Goal: Task Accomplishment & Management: Use online tool/utility

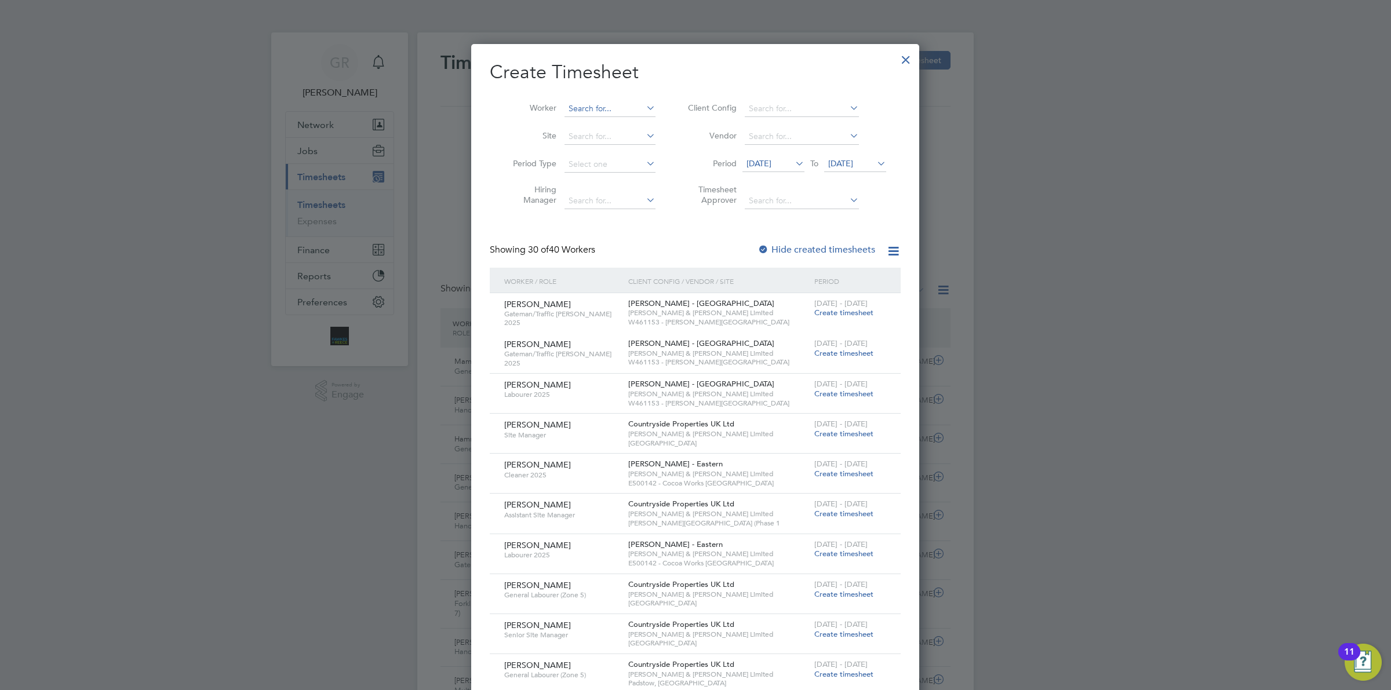
click at [596, 109] on input at bounding box center [609, 109] width 91 height 16
click at [625, 138] on li "Oluw ahbemileke Garuba" at bounding box center [614, 140] width 101 height 16
type input "Oluwahbemileke Garuba"
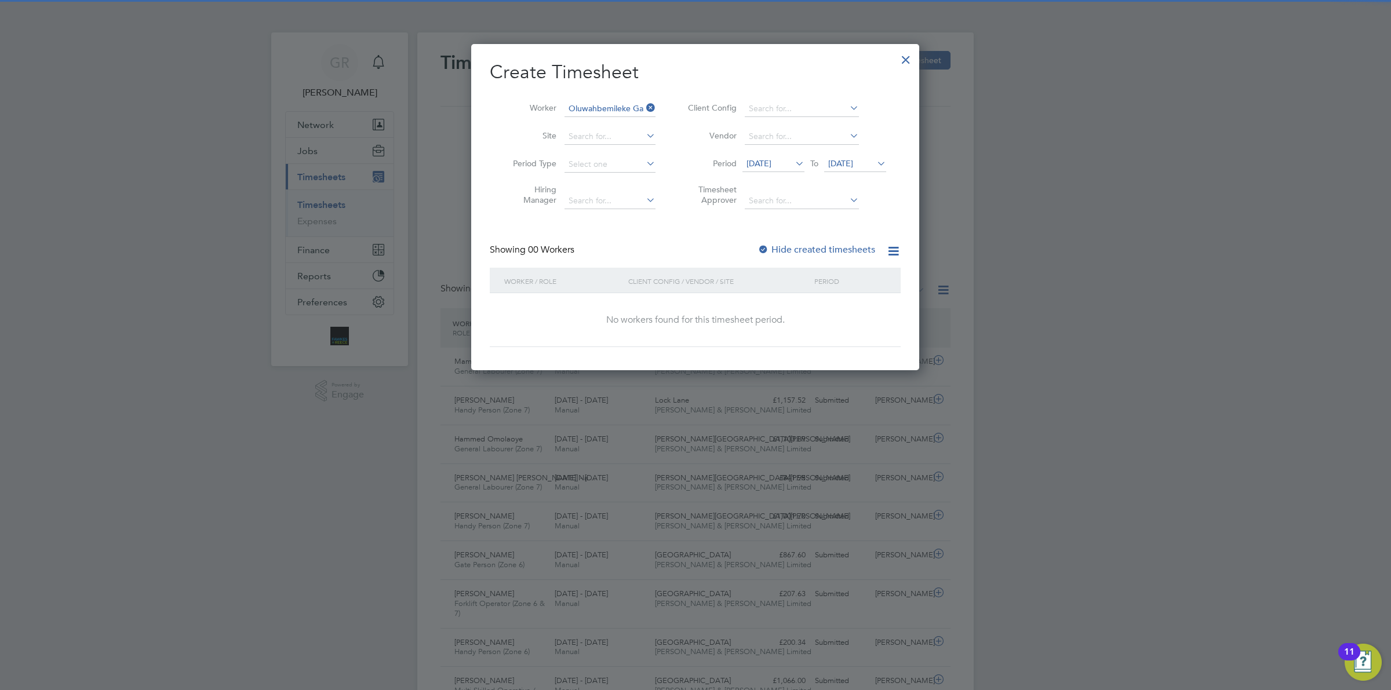
click at [771, 160] on span "12 Aug 2025" at bounding box center [758, 163] width 25 height 10
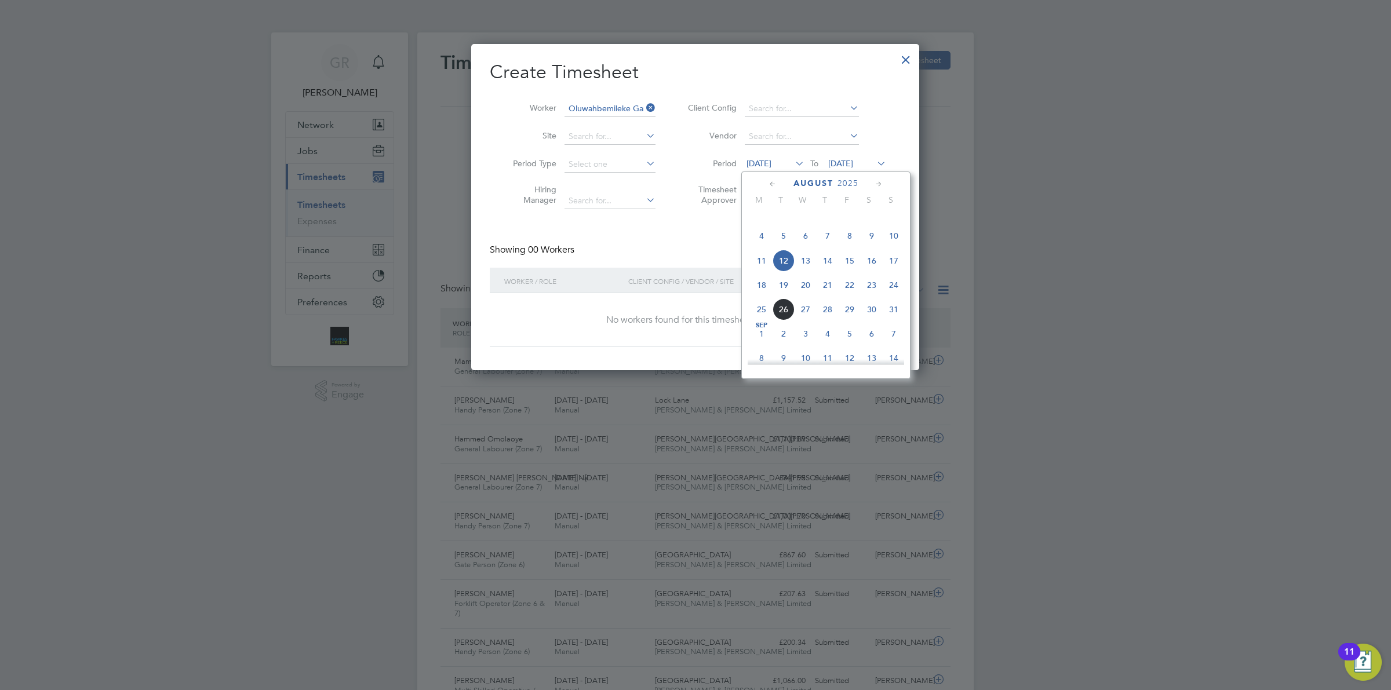
click at [767, 296] on span "18" at bounding box center [761, 285] width 22 height 22
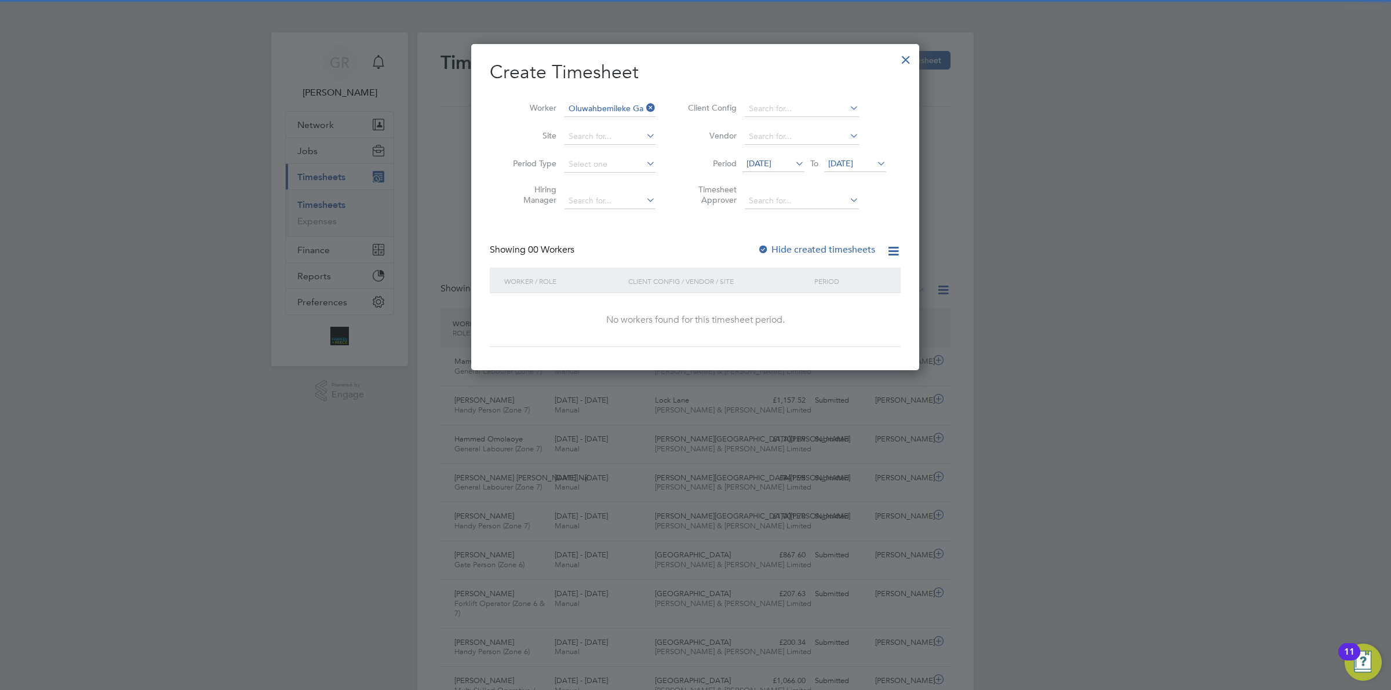
click at [849, 163] on span "[DATE]" at bounding box center [840, 163] width 25 height 10
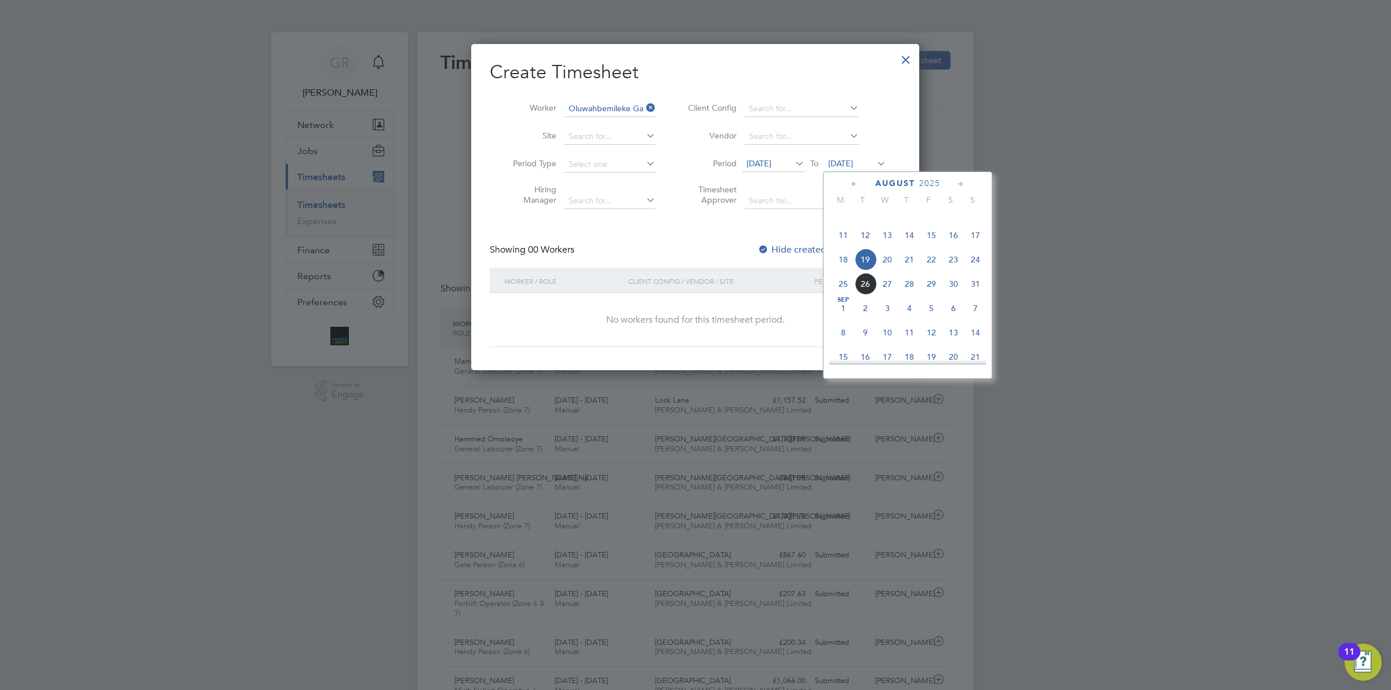
click at [973, 271] on span "24" at bounding box center [975, 260] width 22 height 22
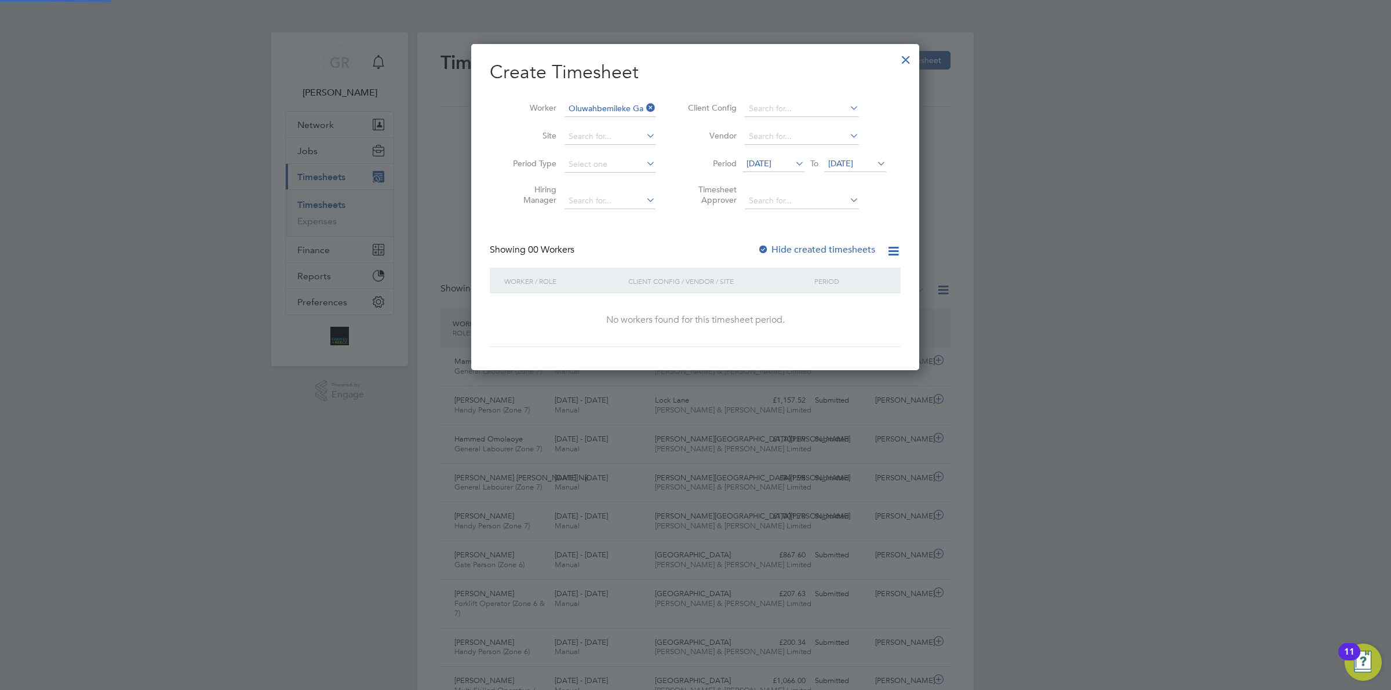
click at [803, 250] on label "Hide created timesheets" at bounding box center [816, 250] width 118 height 12
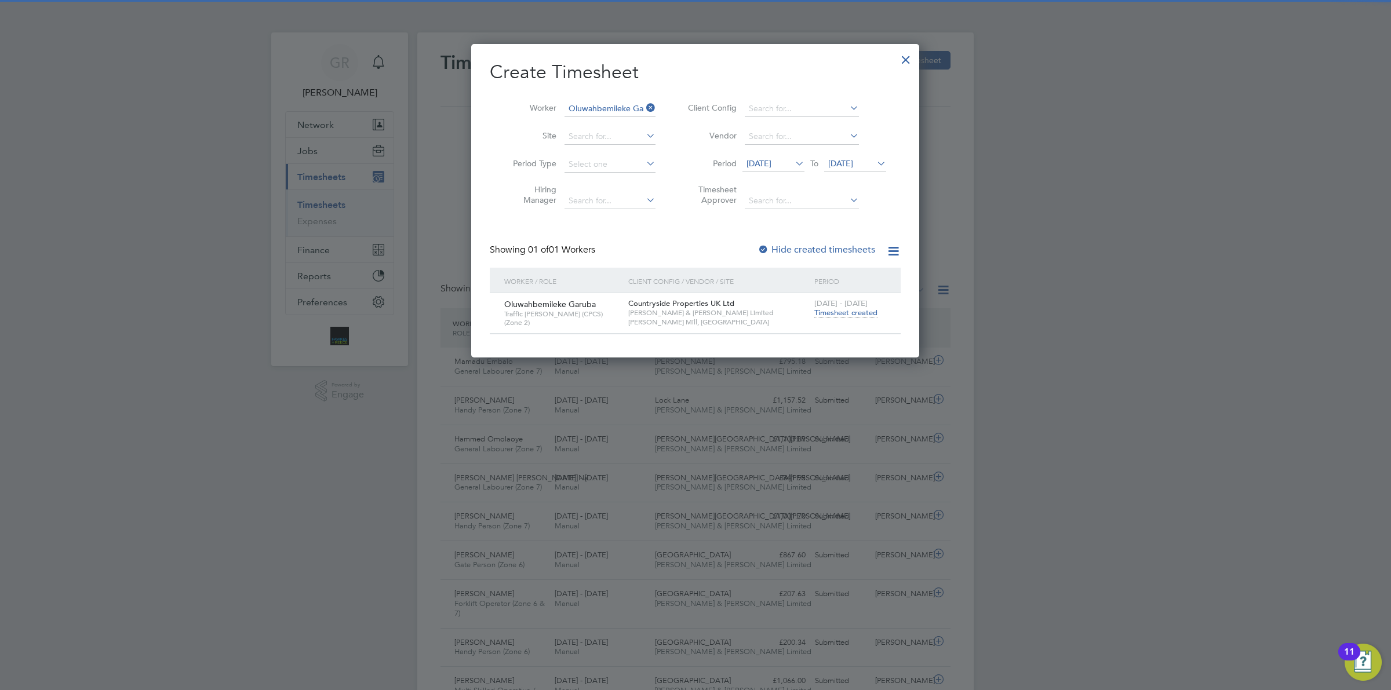
click at [843, 316] on span "Timesheet created" at bounding box center [845, 313] width 63 height 10
